Goal: Navigation & Orientation: Find specific page/section

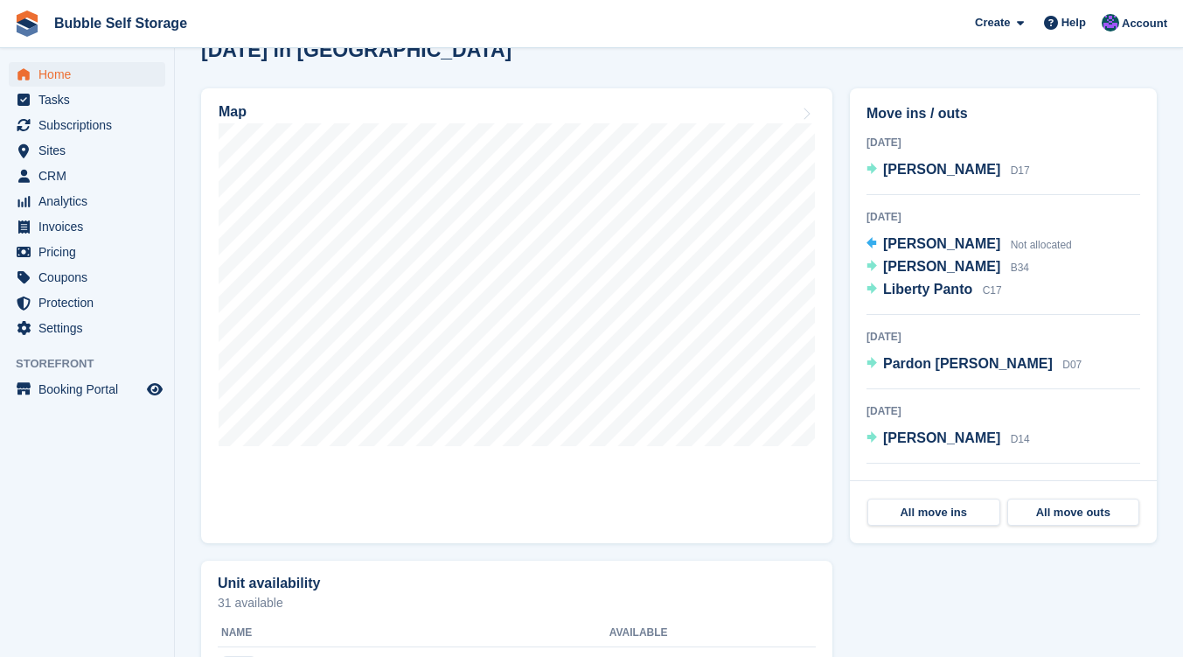
scroll to position [521, 0]
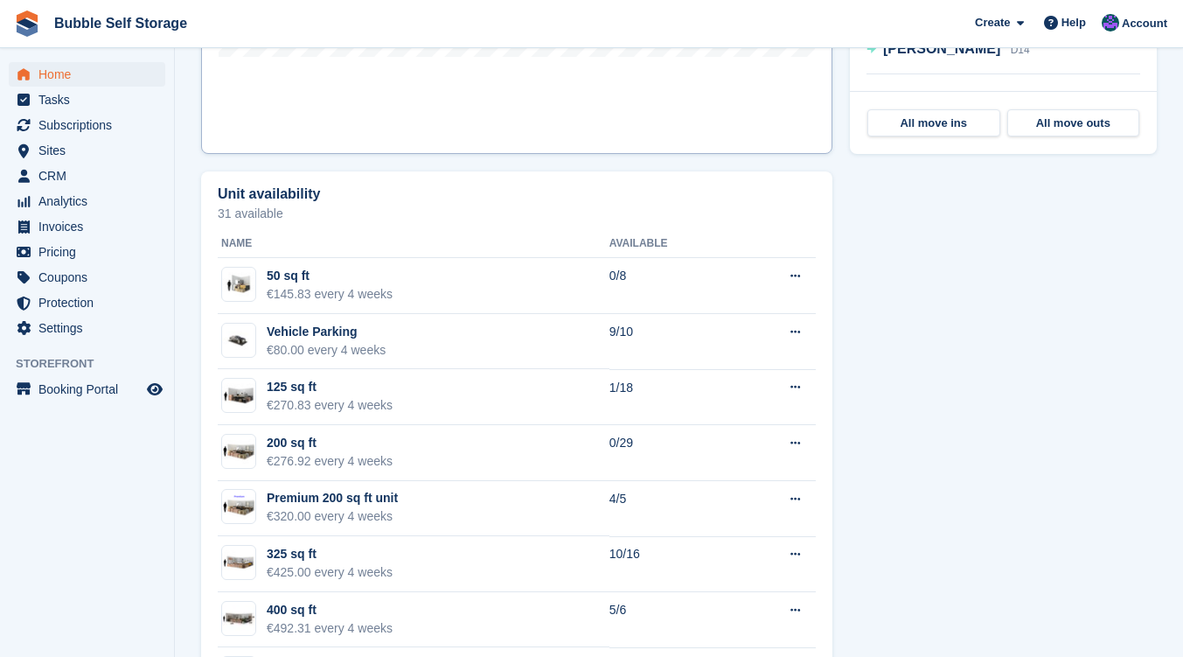
click at [490, 188] on div "Unit availability" at bounding box center [517, 195] width 598 height 19
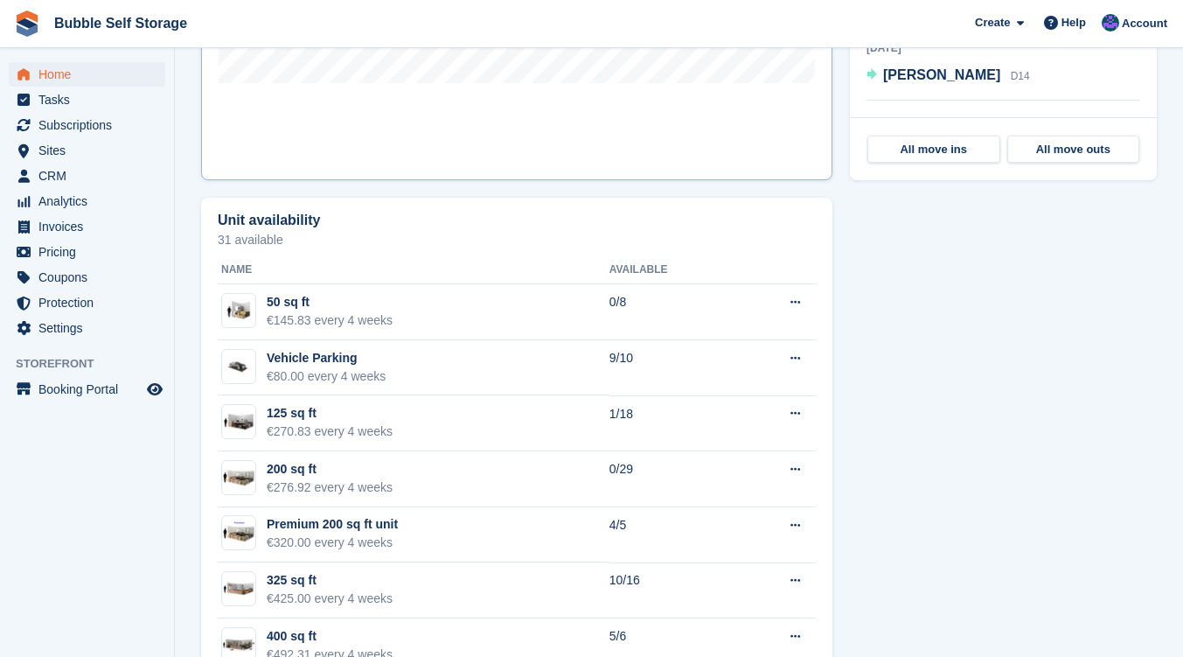
scroll to position [995, 0]
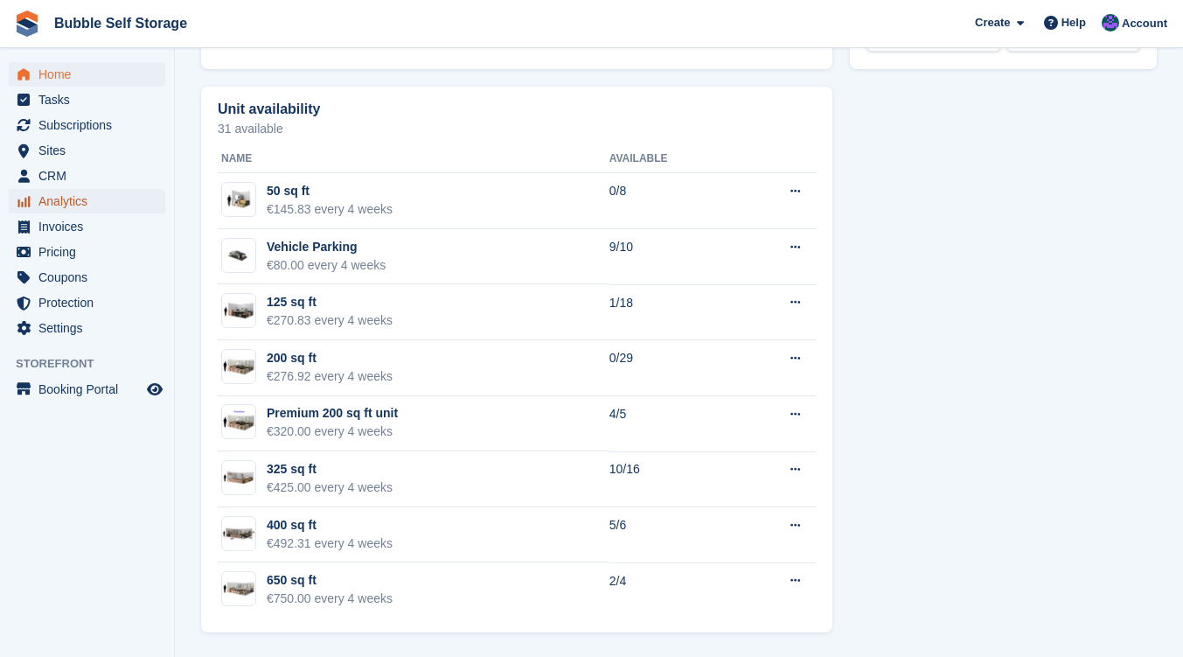
click at [83, 197] on span "Analytics" at bounding box center [90, 201] width 105 height 24
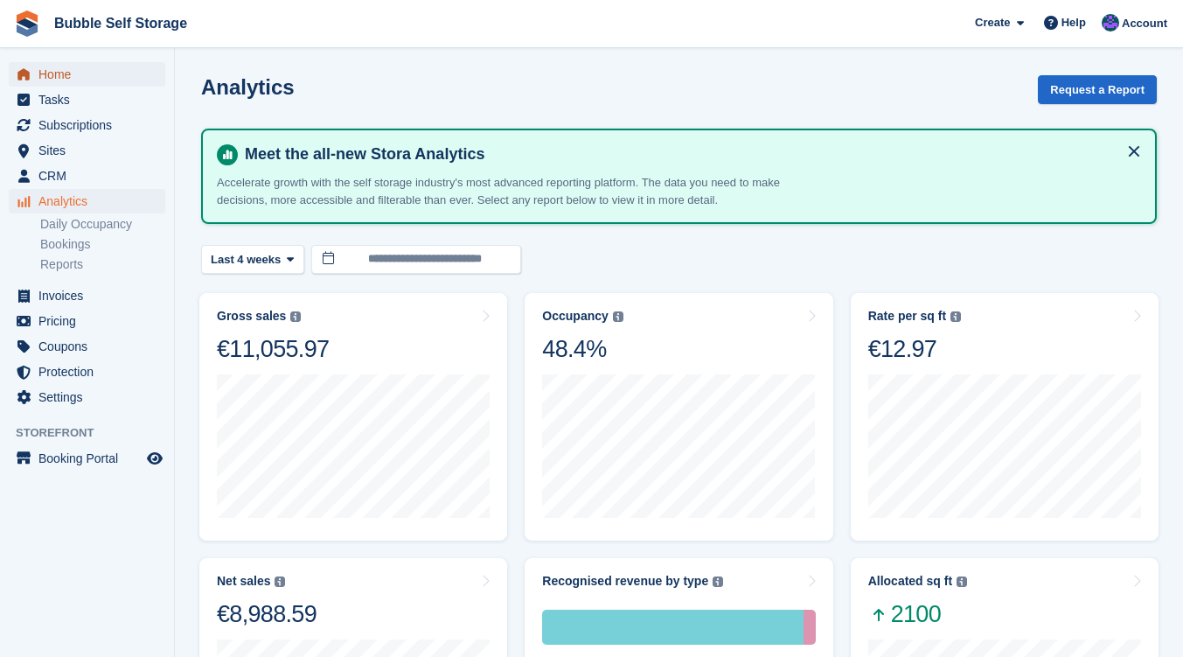
click at [82, 78] on span "Home" at bounding box center [90, 74] width 105 height 24
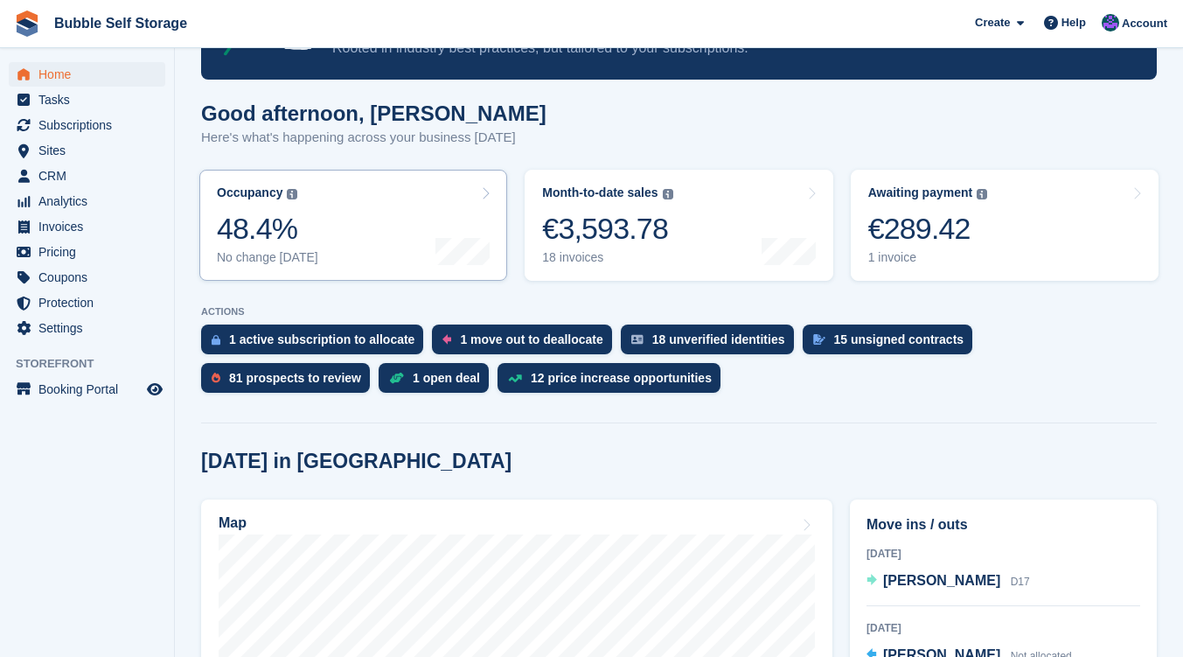
scroll to position [106, 0]
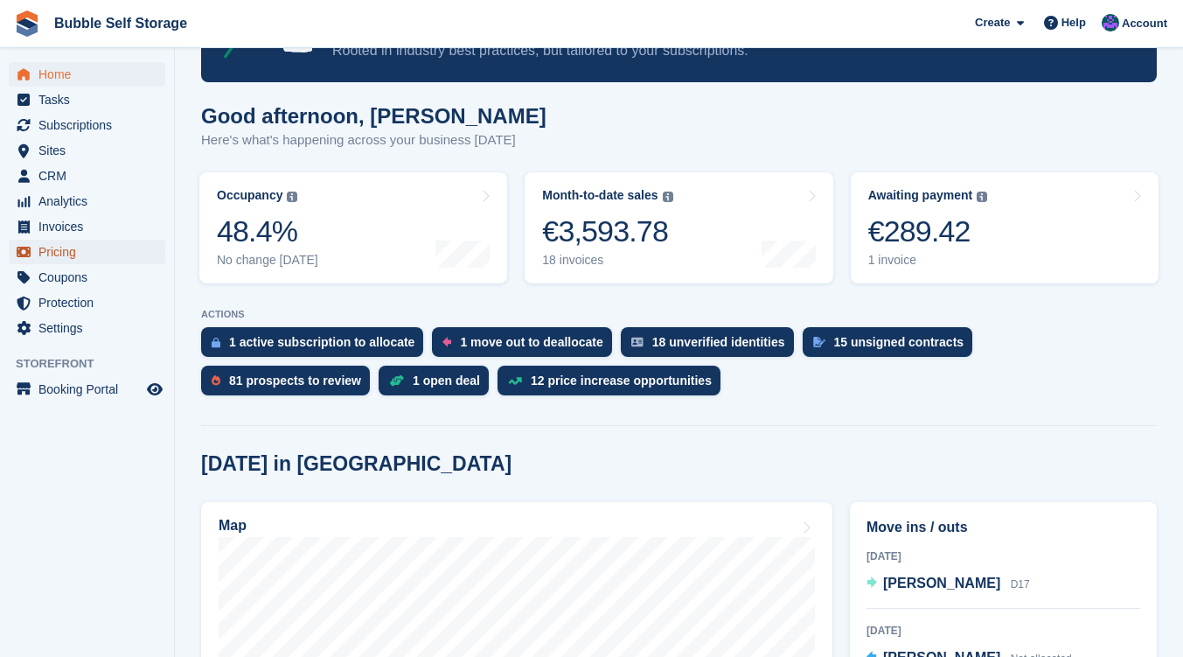
click at [42, 253] on span "Pricing" at bounding box center [90, 252] width 105 height 24
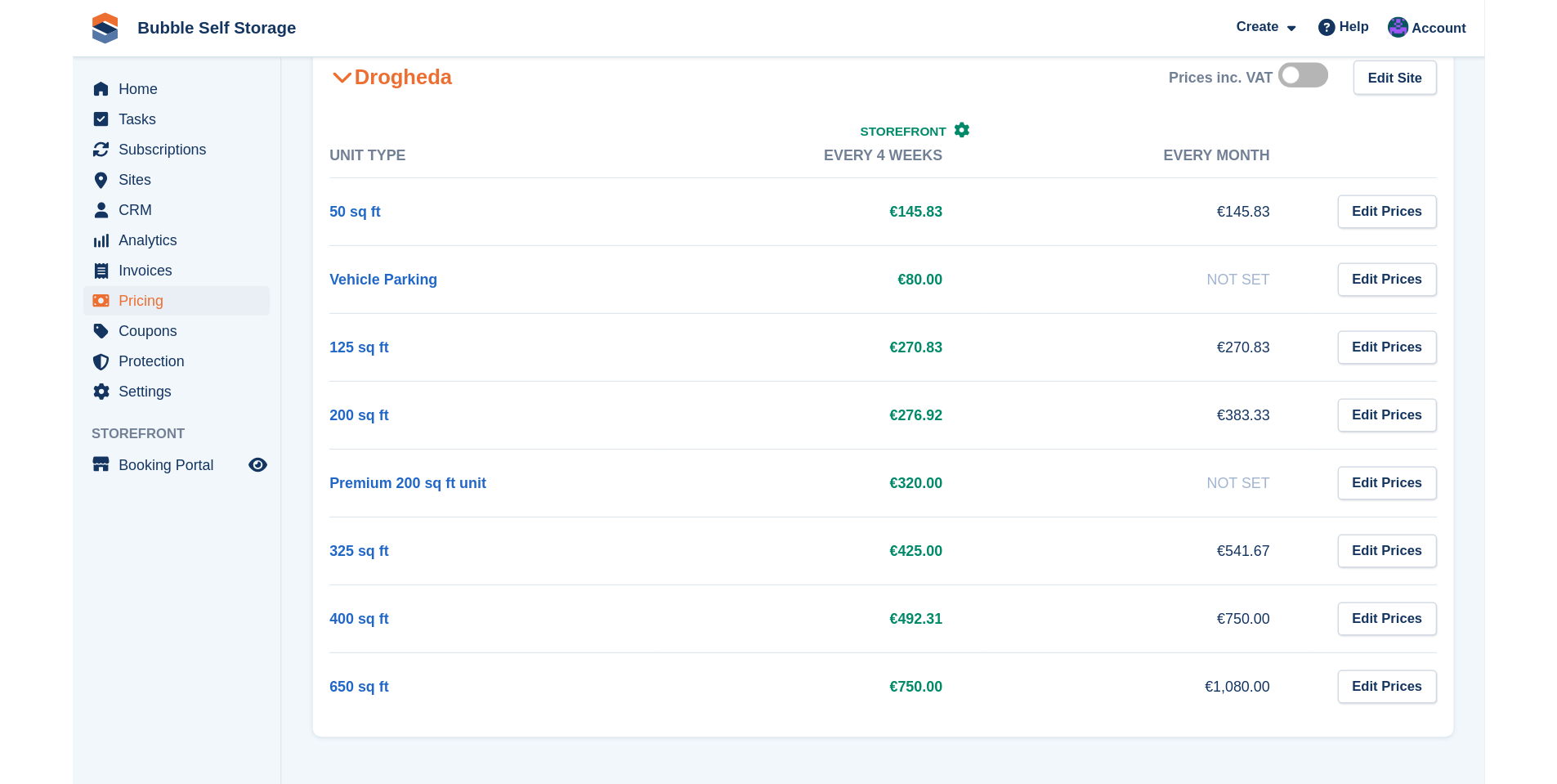
scroll to position [329, 0]
